Goal: Information Seeking & Learning: Learn about a topic

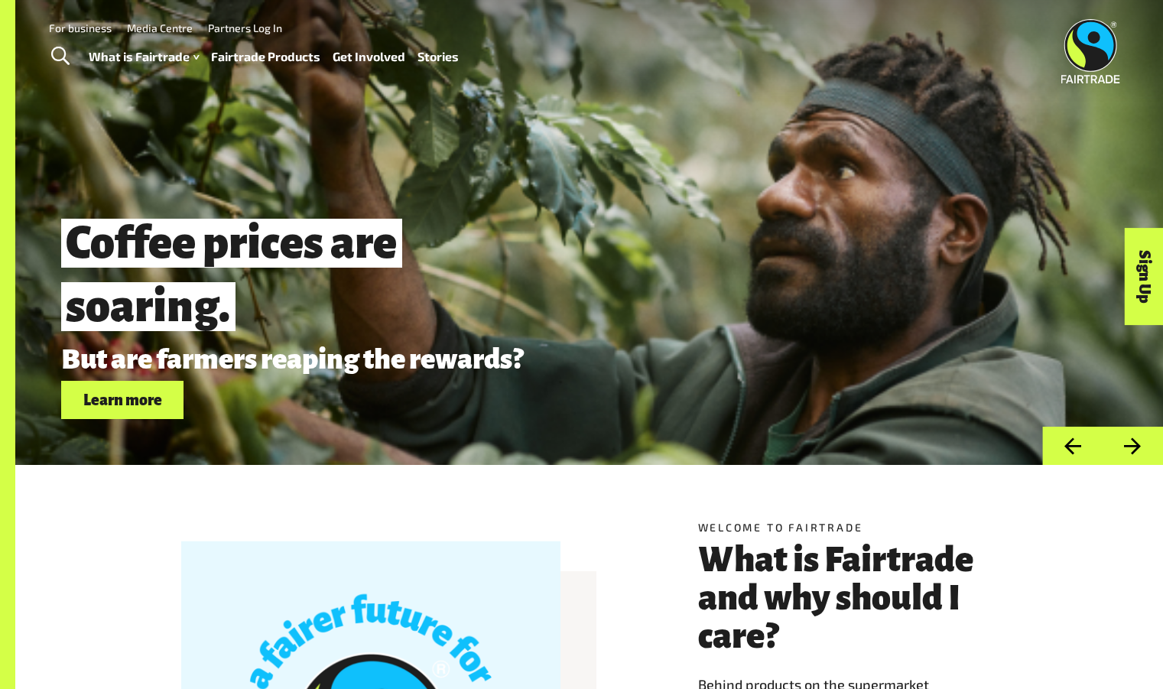
click at [1105, 452] on button "Next" at bounding box center [1132, 446] width 60 height 39
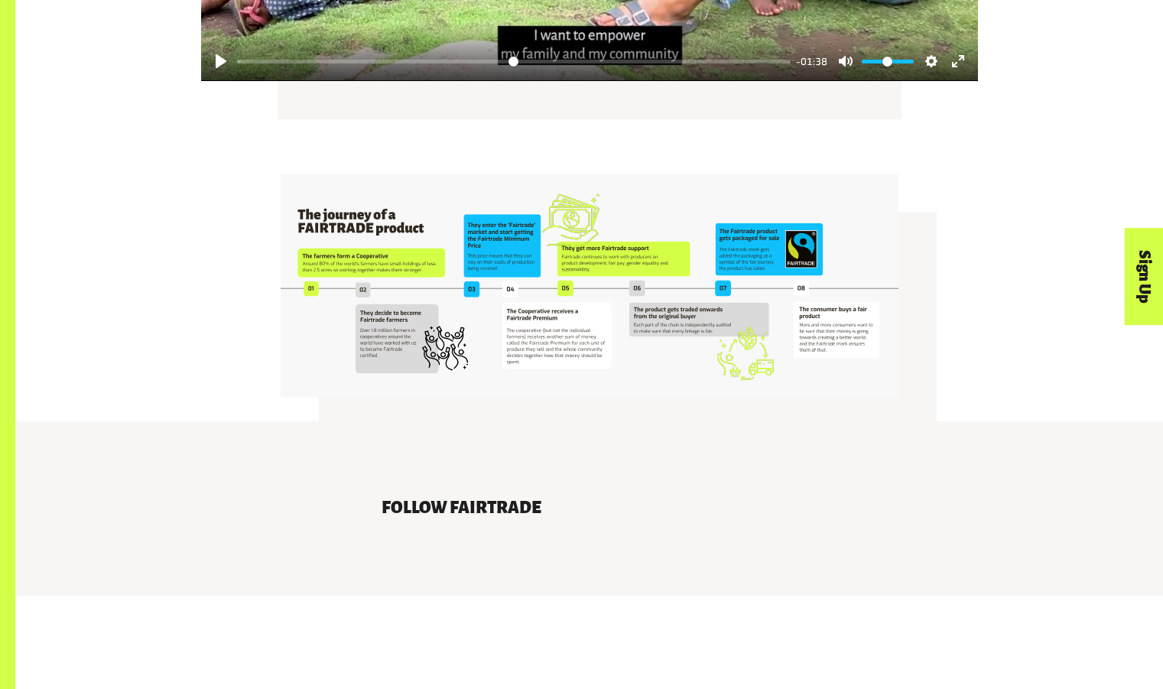
scroll to position [3159, 0]
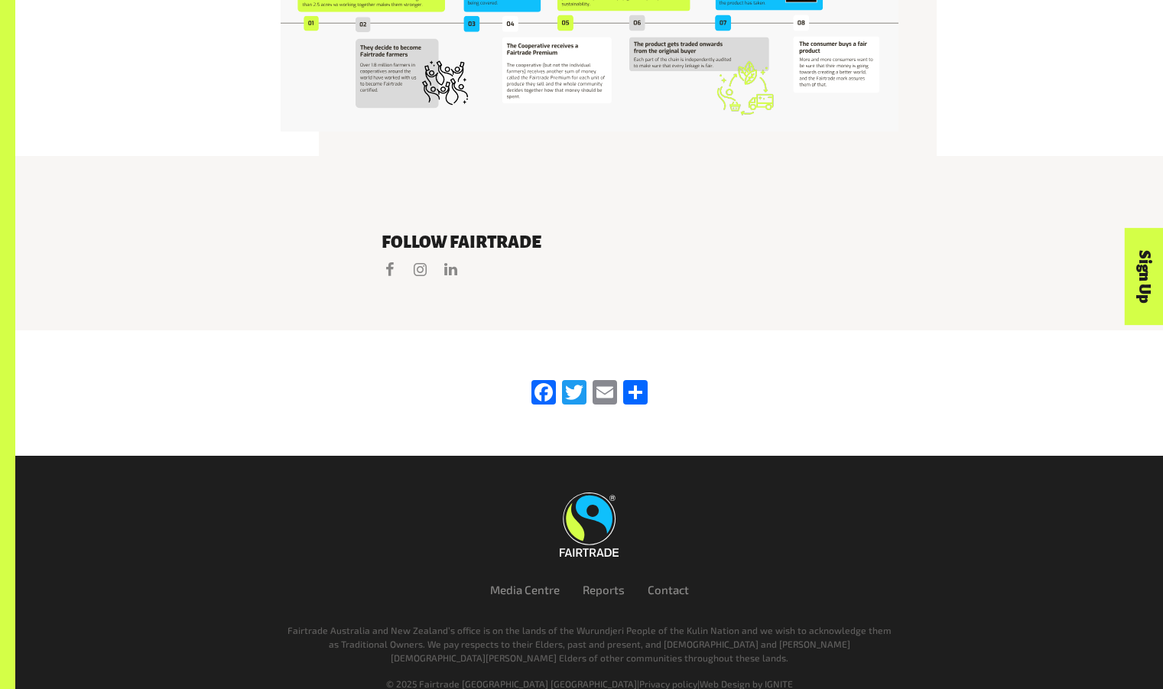
click at [1095, 544] on footer "Media Centre Reports Contact Fairtrade Australia and New Zealand’s office is on…" at bounding box center [581, 585] width 1163 height 259
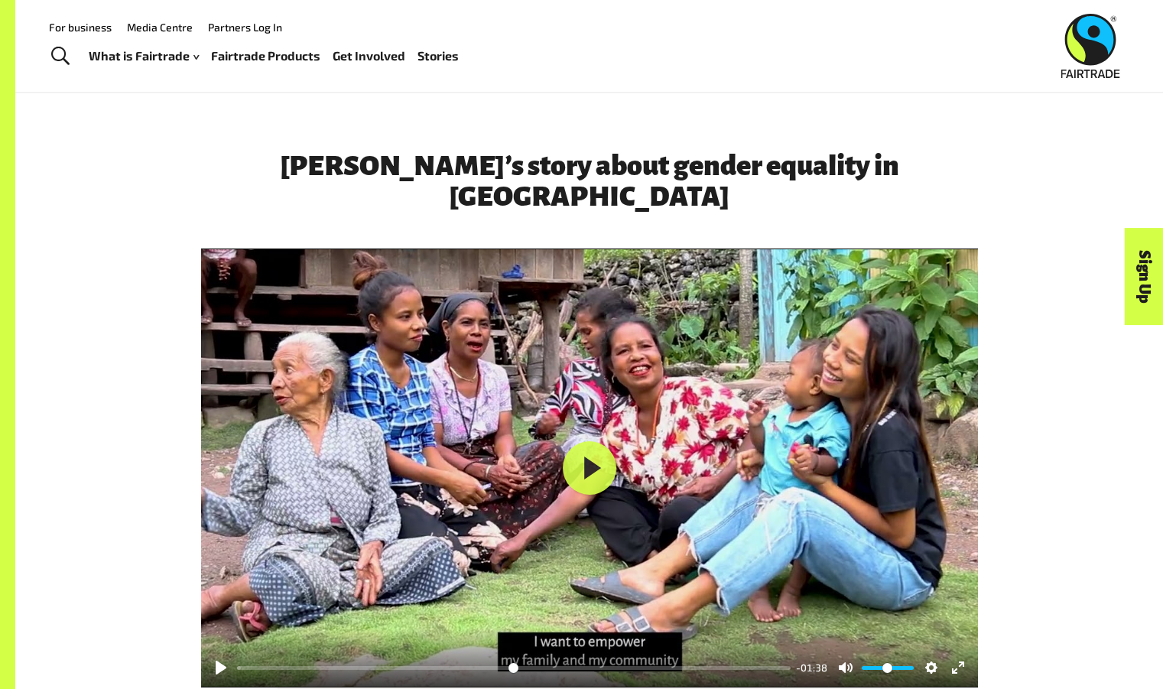
scroll to position [2287, 0]
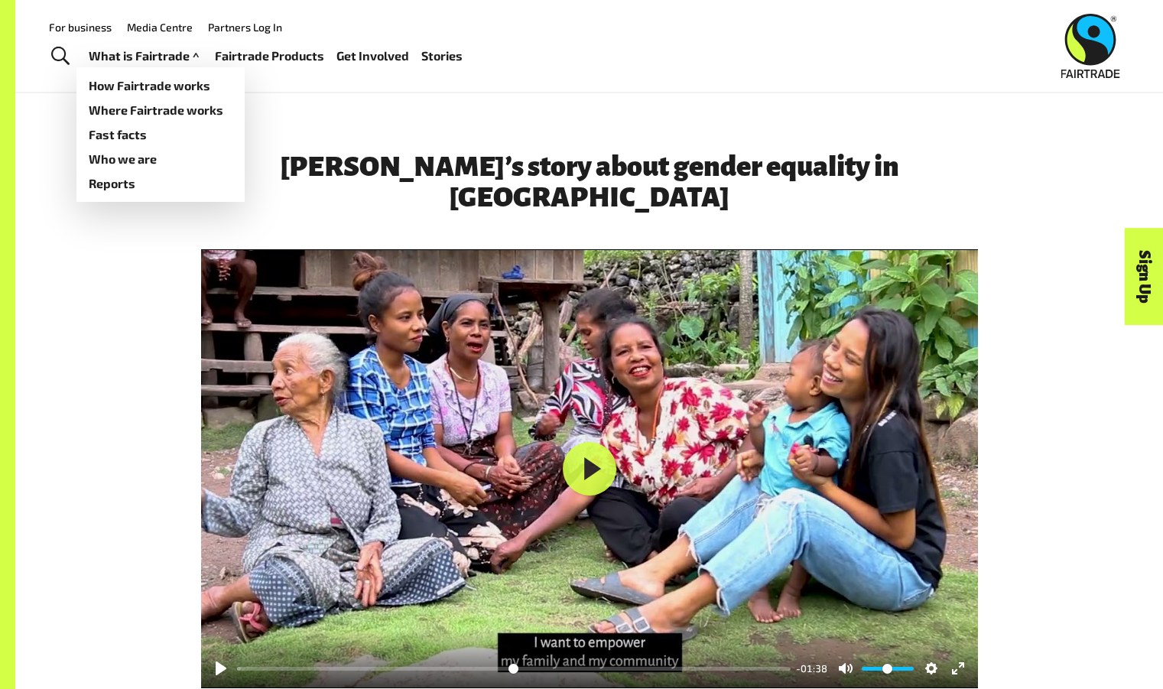
click at [104, 59] on link "What is Fairtrade" at bounding box center [146, 56] width 114 height 22
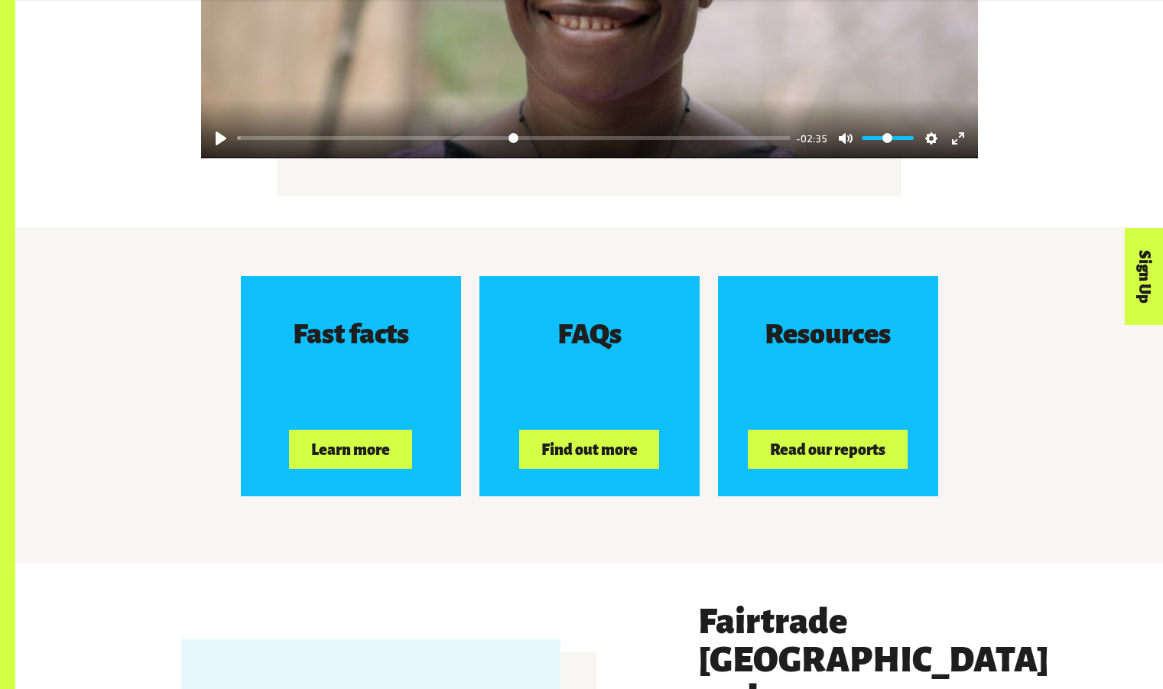
scroll to position [2263, 0]
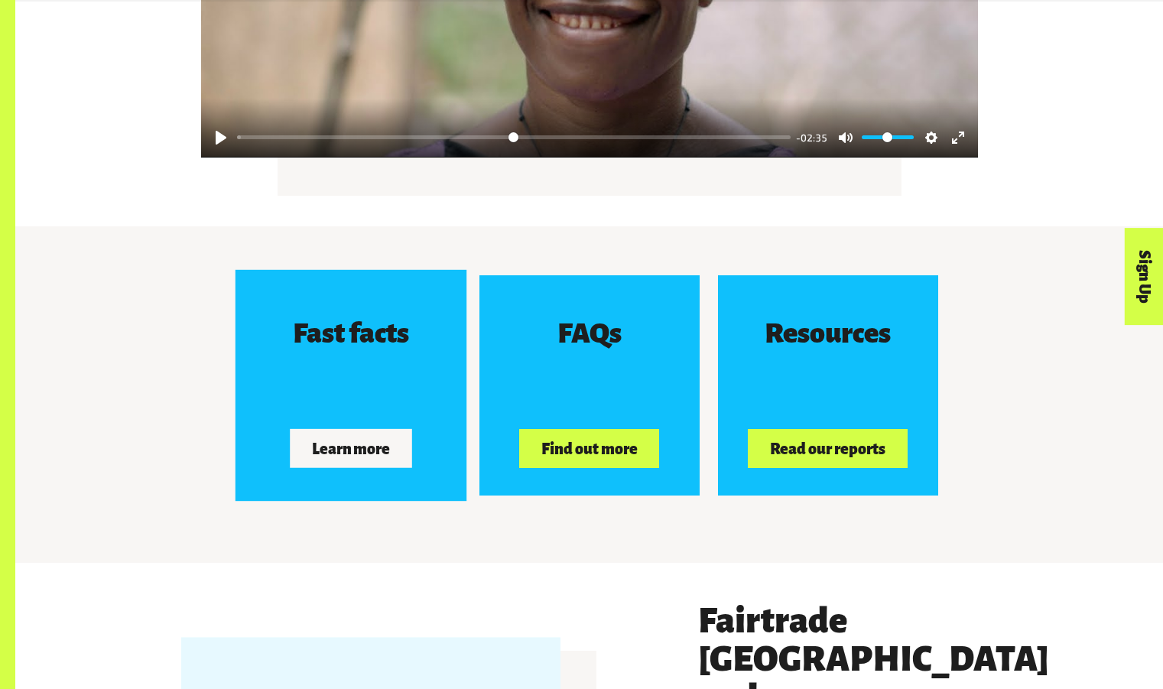
click at [403, 347] on h3 "Fast facts" at bounding box center [351, 333] width 116 height 31
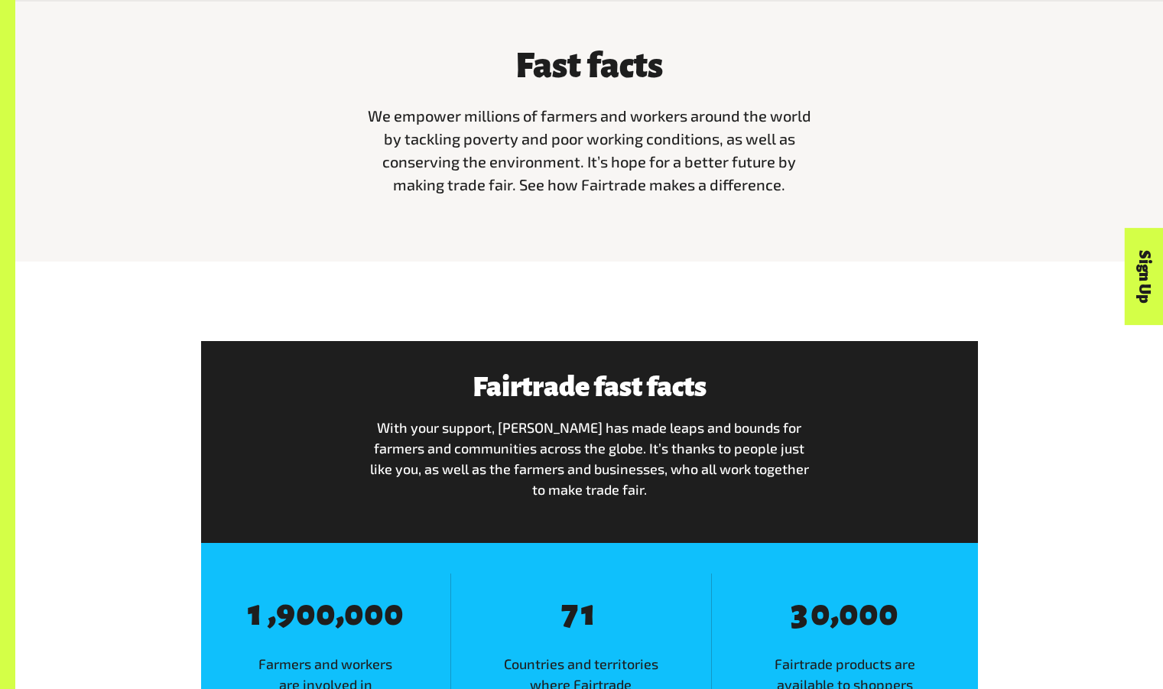
scroll to position [540, 0]
